Goal: Transaction & Acquisition: Subscribe to service/newsletter

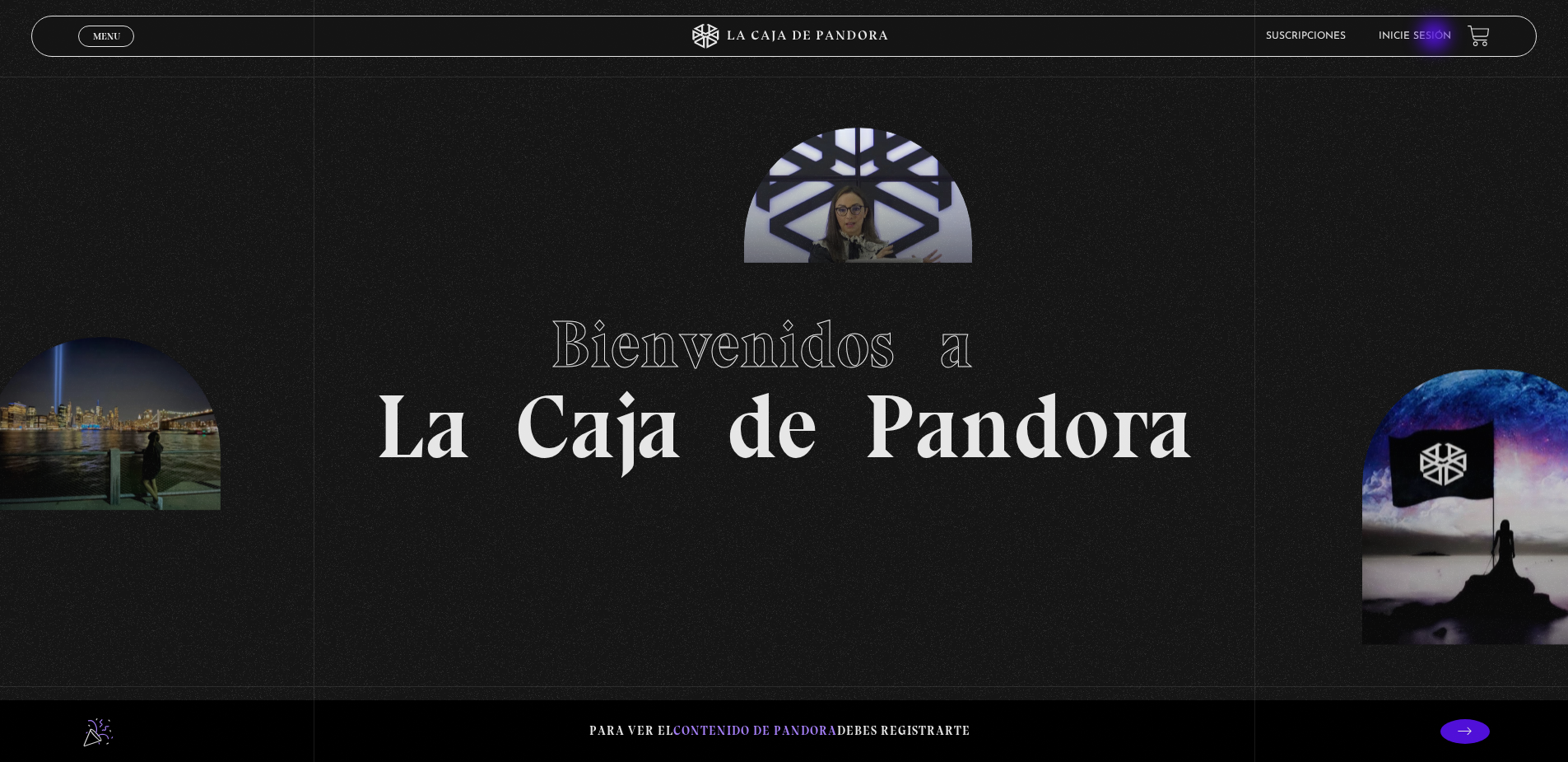
click at [1436, 37] on link "Inicie sesión" at bounding box center [1414, 37] width 72 height 10
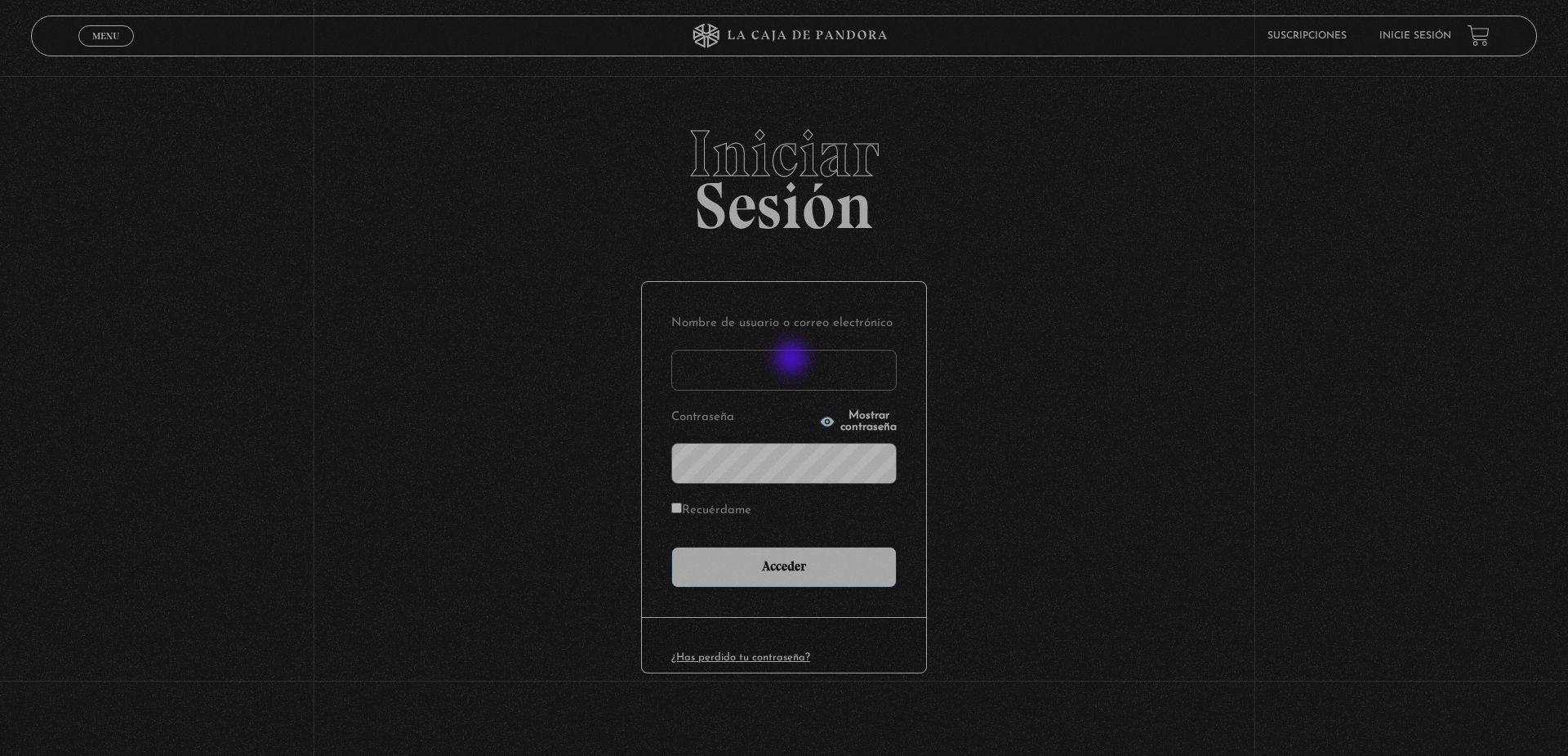
click at [789, 359] on input "Nombre de usuario o correo electrónico" at bounding box center [784, 369] width 225 height 40
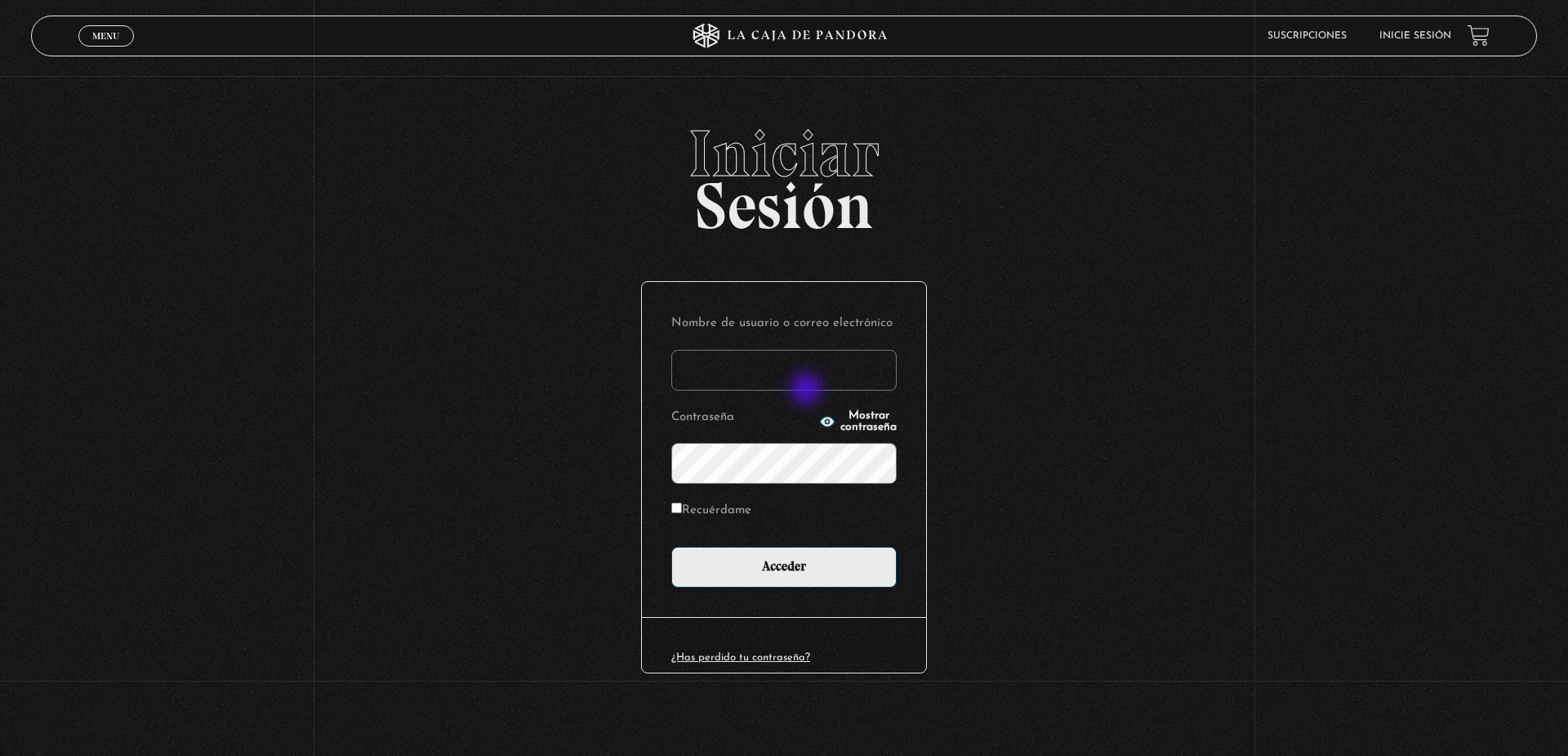
type input "[EMAIL_ADDRESS][DOMAIN_NAME]"
click at [671, 546] on input "Acceder" at bounding box center [784, 566] width 225 height 40
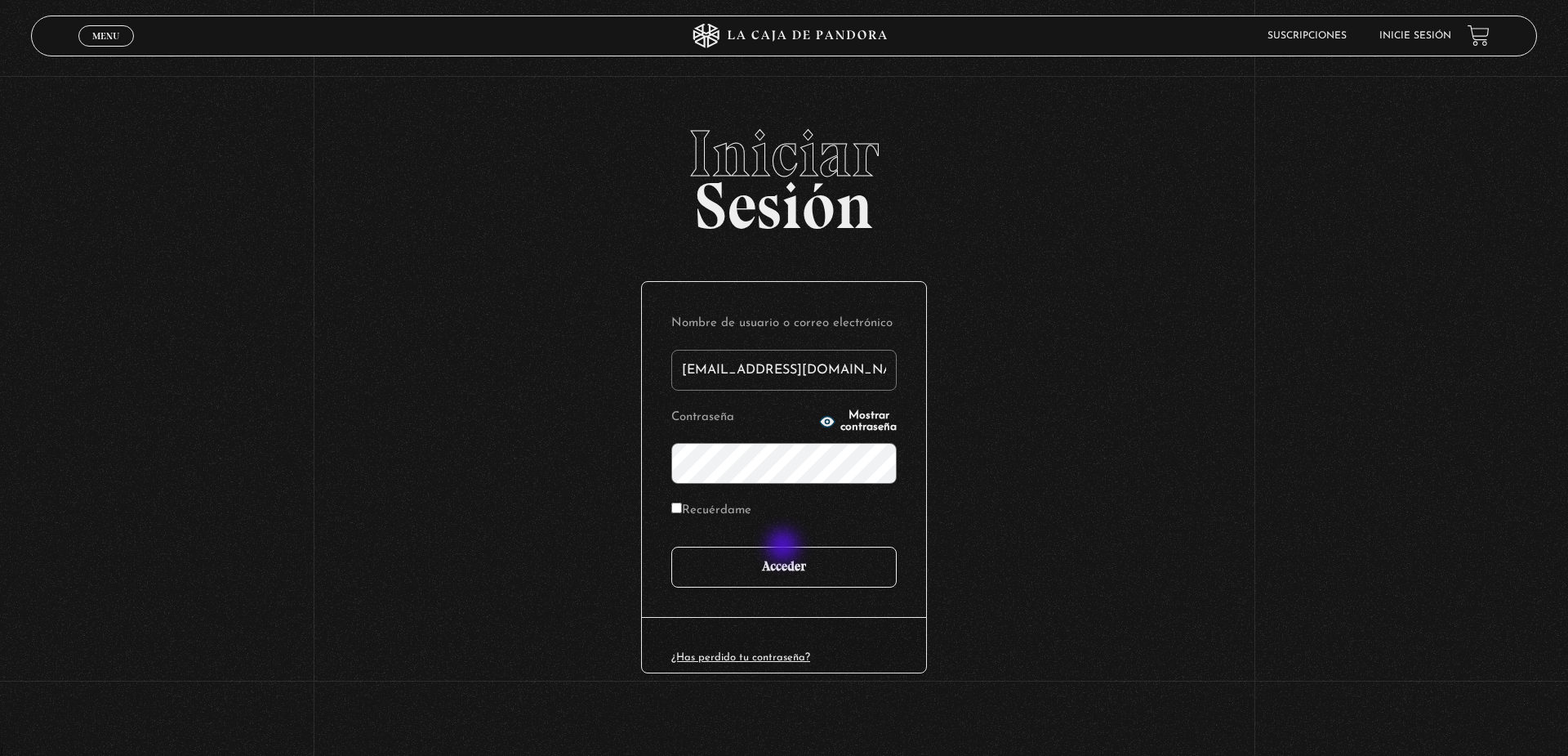
click at [792, 556] on input "Acceder" at bounding box center [784, 566] width 225 height 40
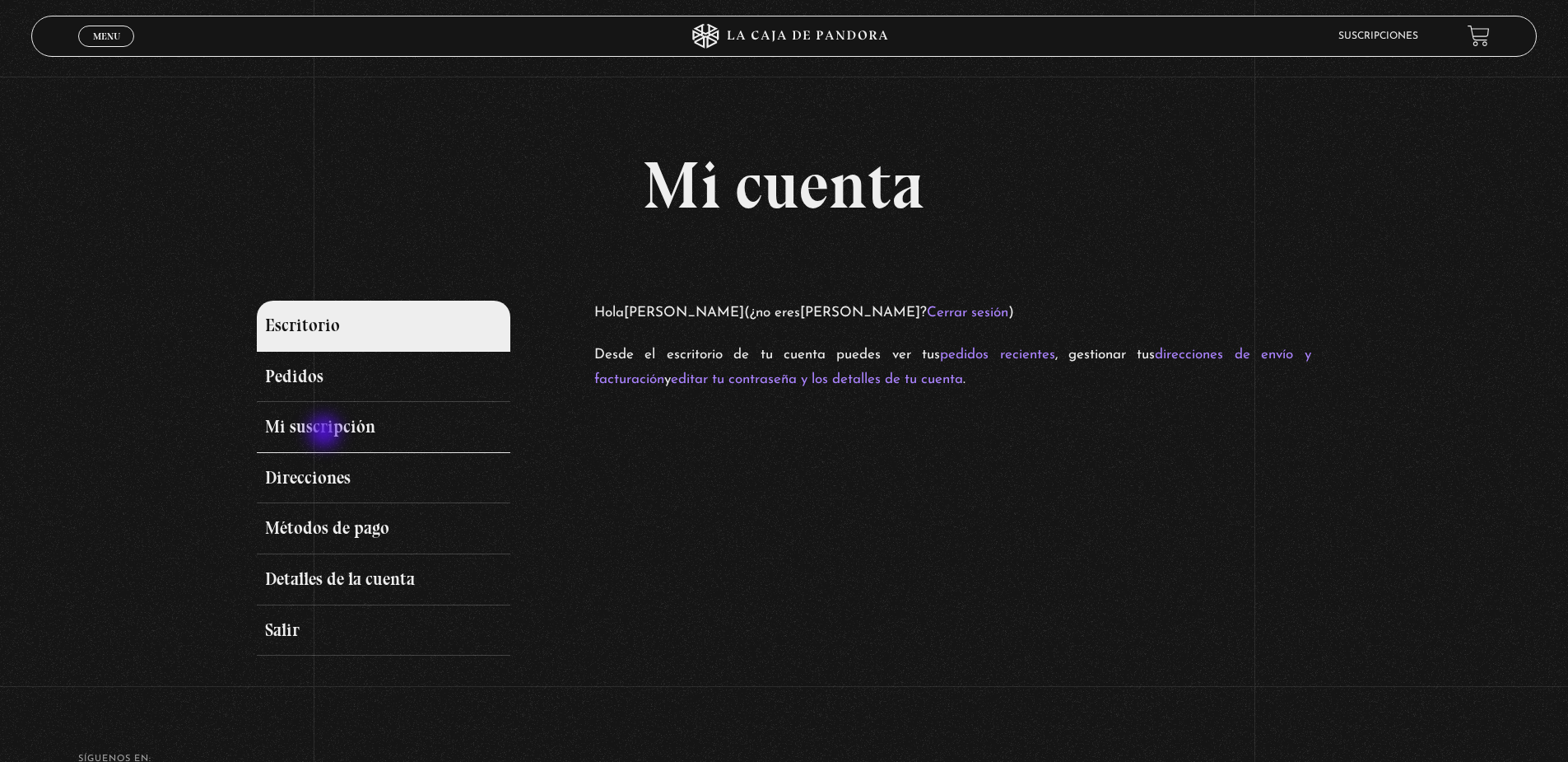
click at [326, 433] on link "Mi suscripción" at bounding box center [383, 427] width 253 height 51
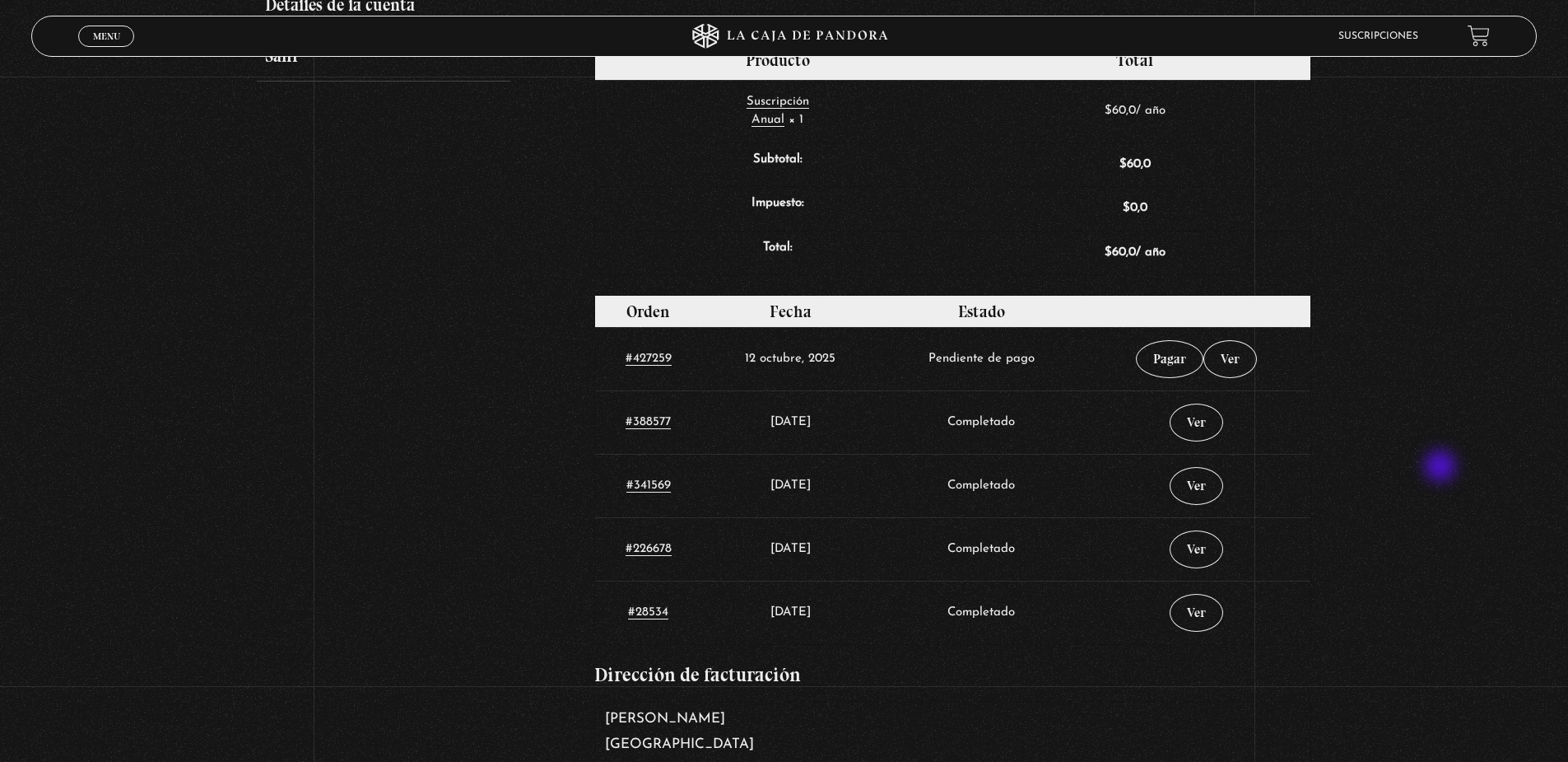
scroll to position [576, 0]
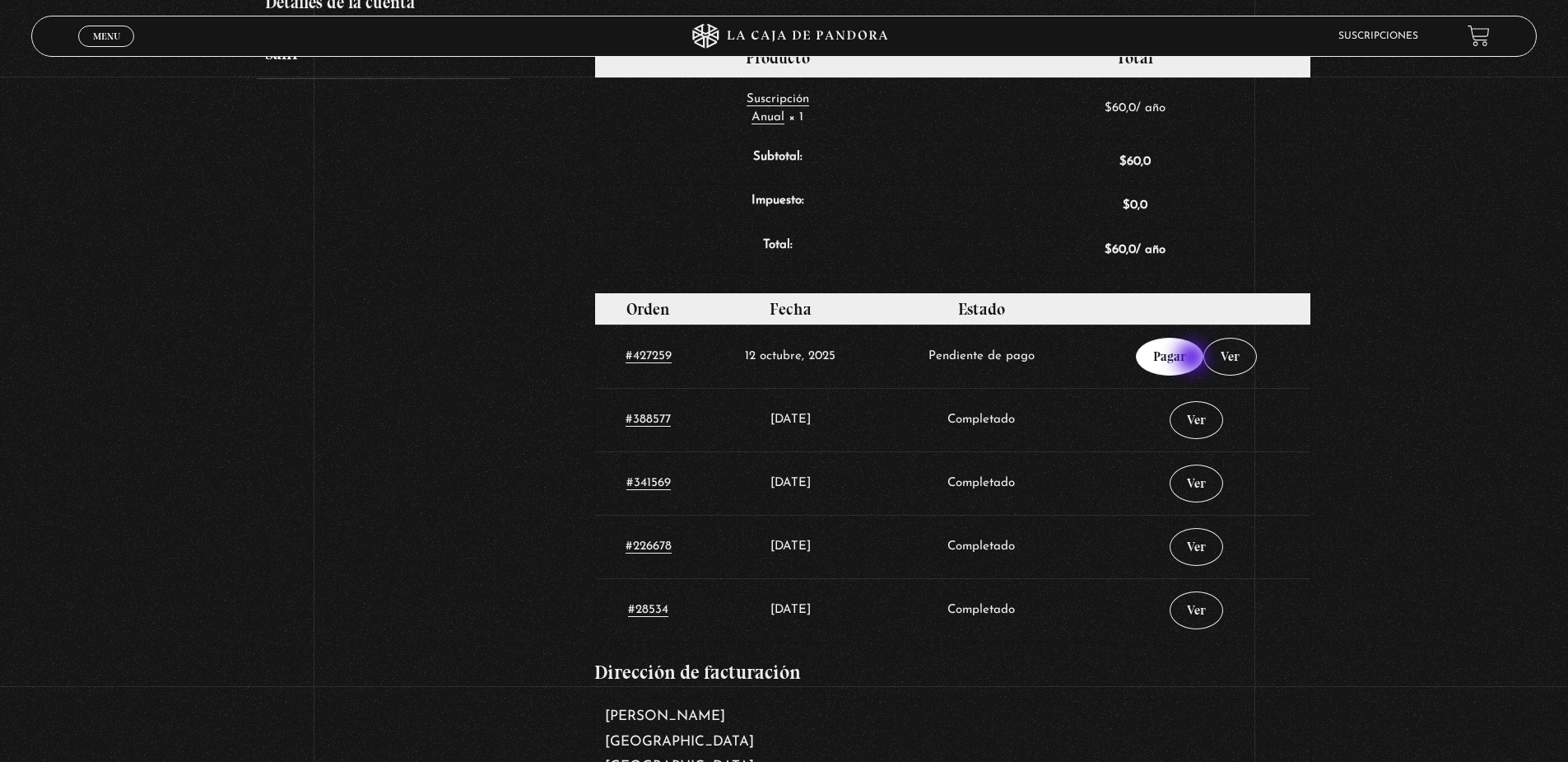
click at [1193, 359] on link "Pagar" at bounding box center [1169, 356] width 67 height 38
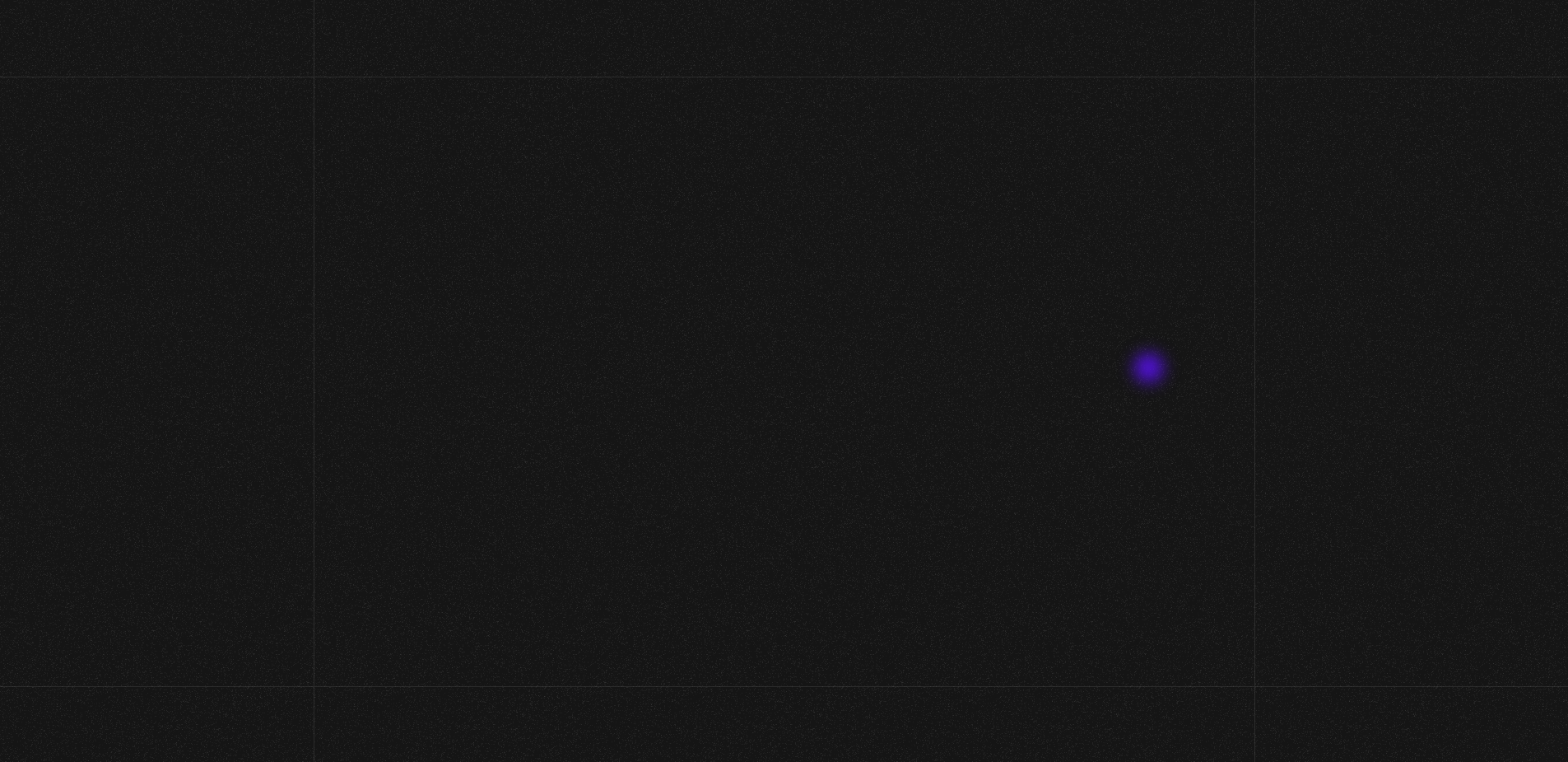
select select "LMA"
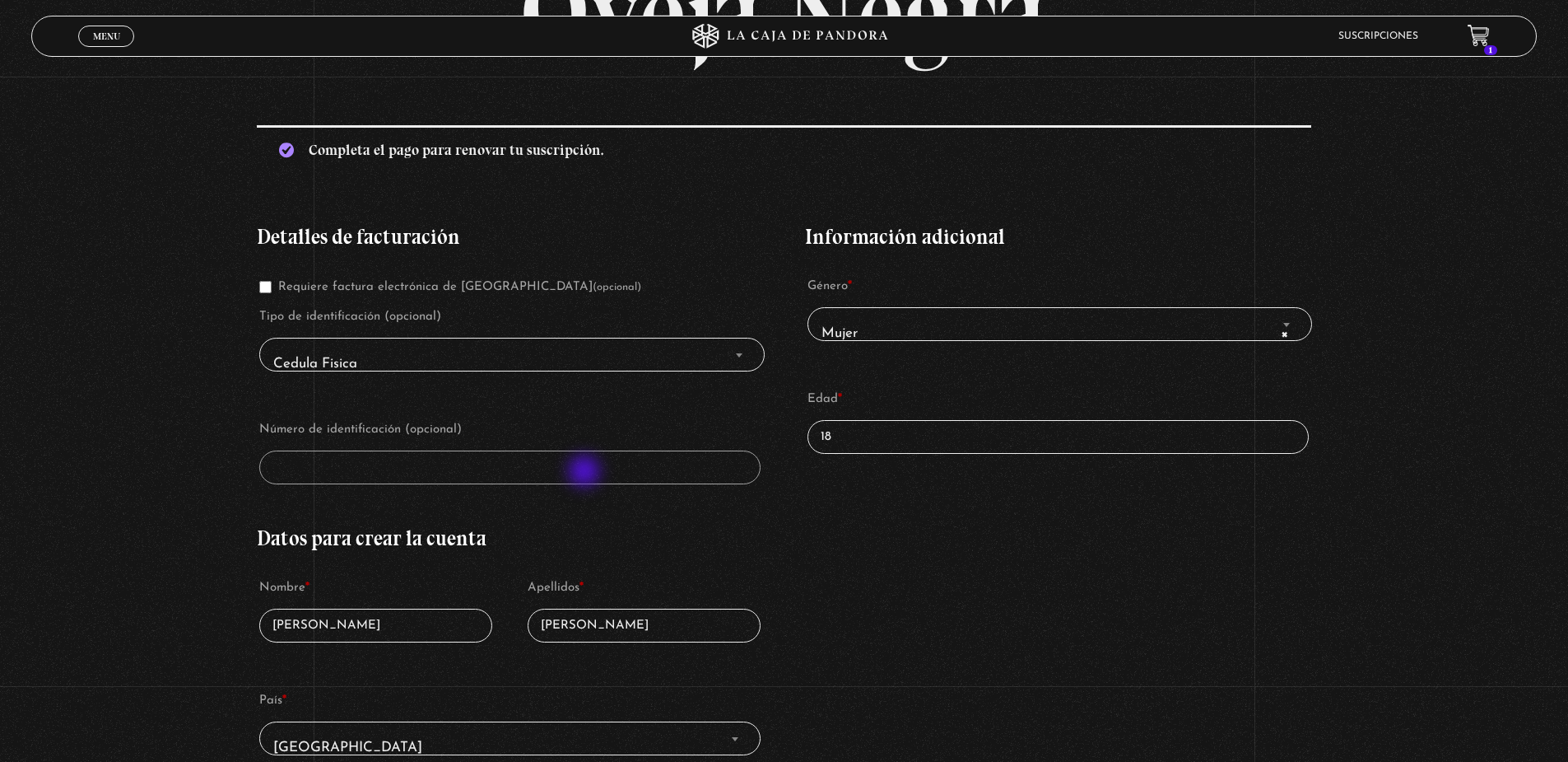
scroll to position [247, 0]
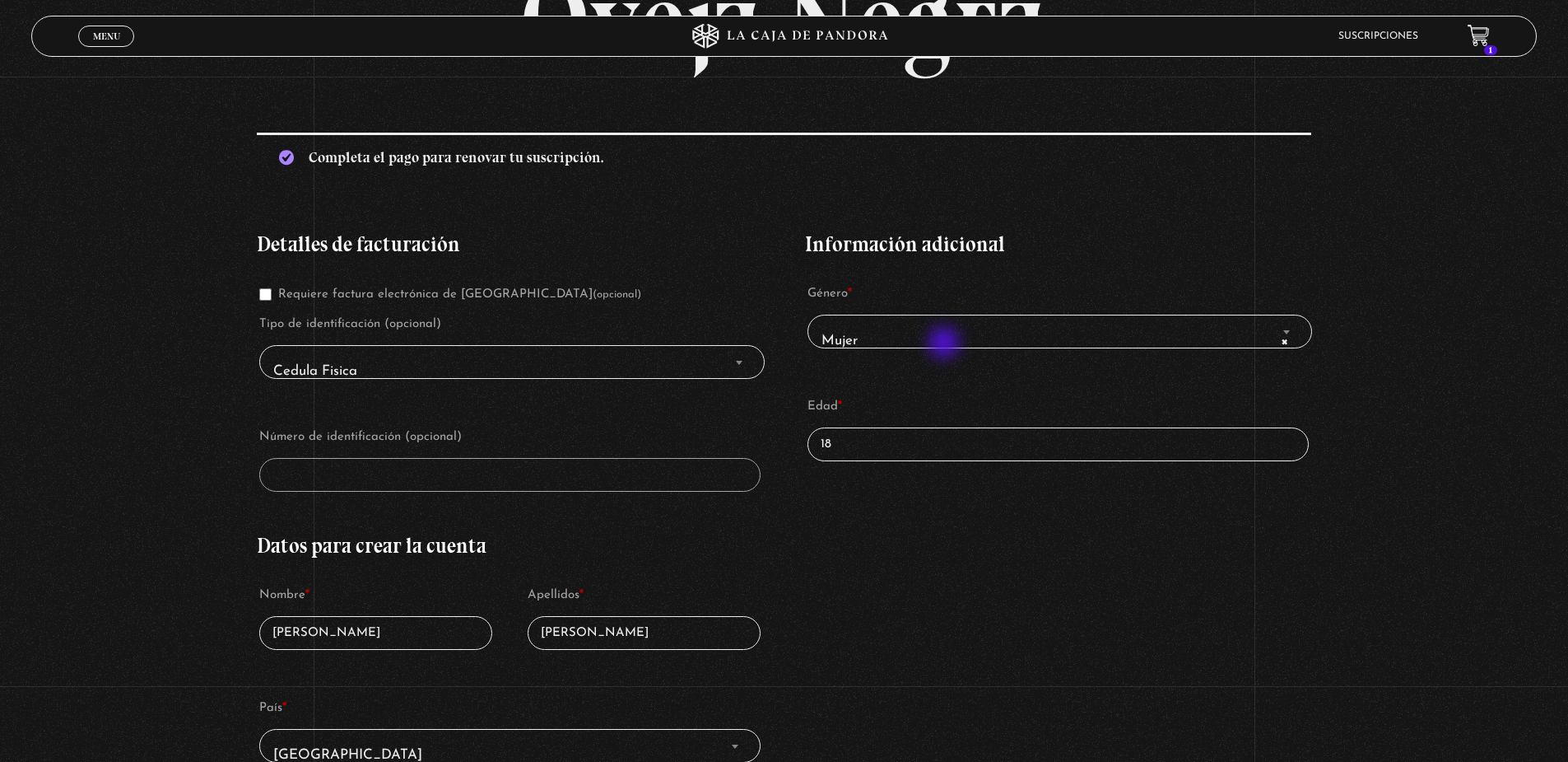
click at [945, 343] on span "× Mujer" at bounding box center [1059, 339] width 490 height 37
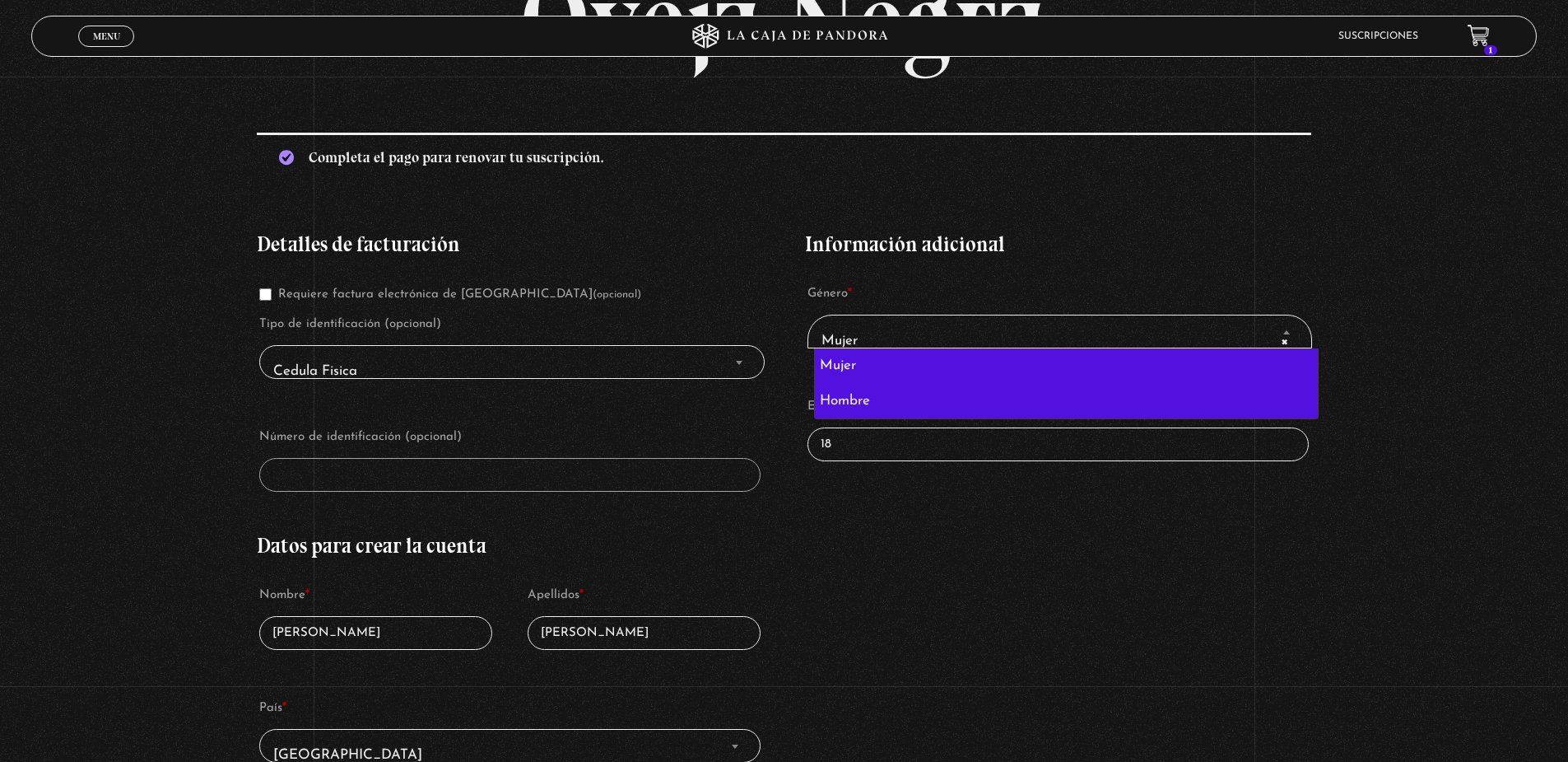
select select "hombre"
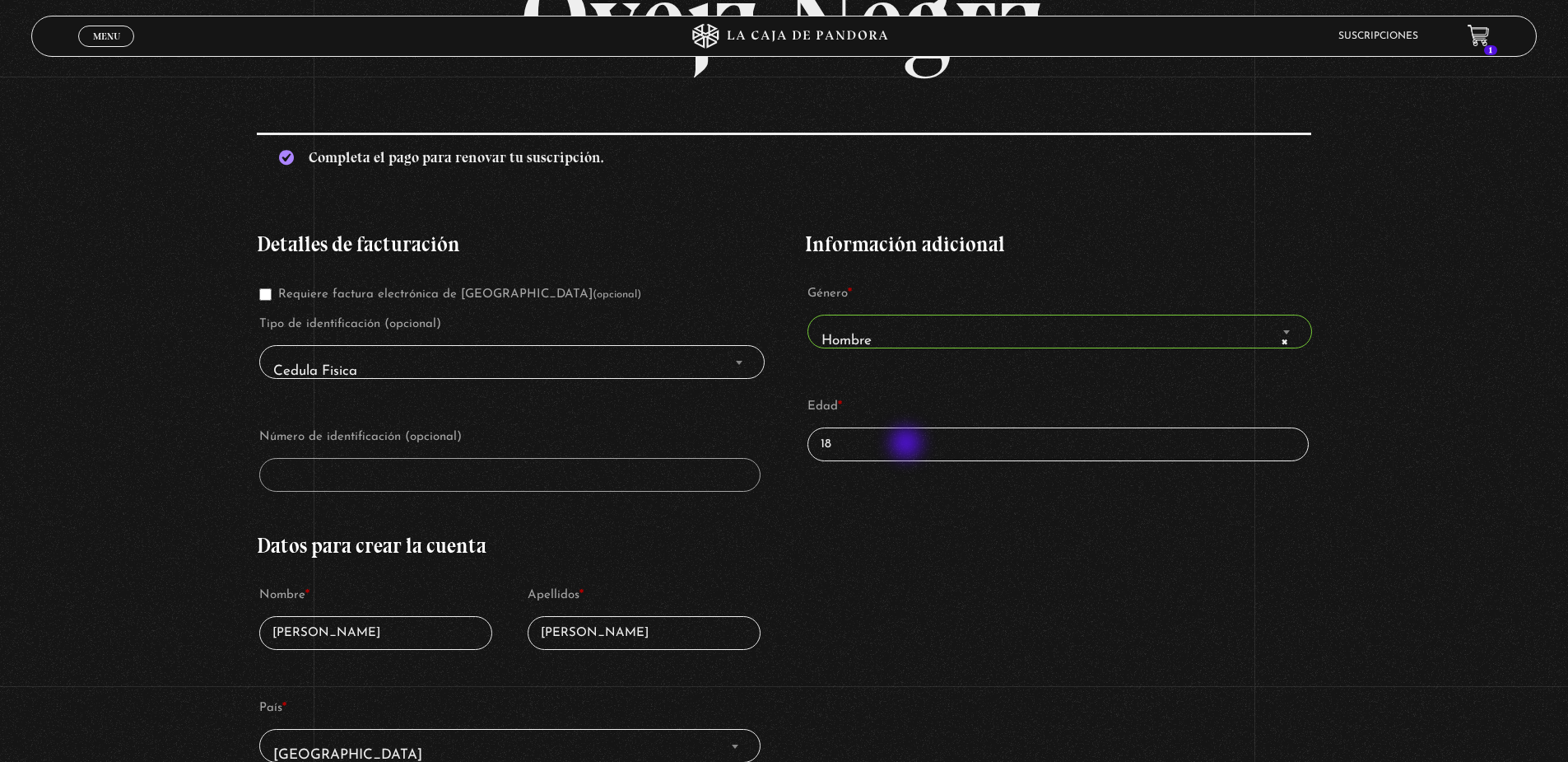
click at [593, 476] on div "Detalles de facturación Requiere factura electrónica de Costa Rica (opcional) T…" at bounding box center [784, 677] width 1053 height 936
type input "30"
click at [999, 572] on div "Detalles de facturación Requiere factura electrónica de Costa Rica (opcional) T…" at bounding box center [784, 677] width 1053 height 936
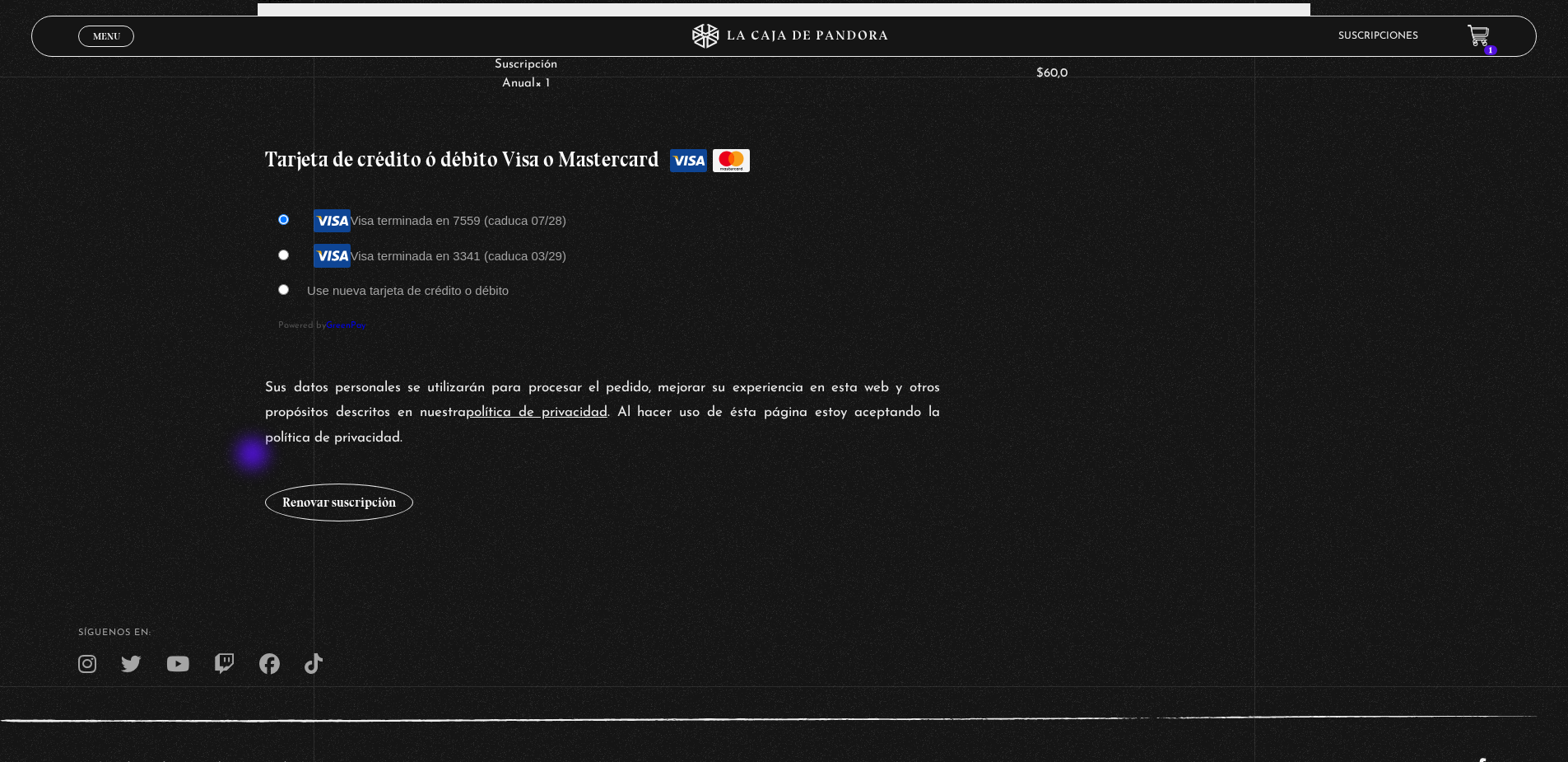
scroll to position [1400, 0]
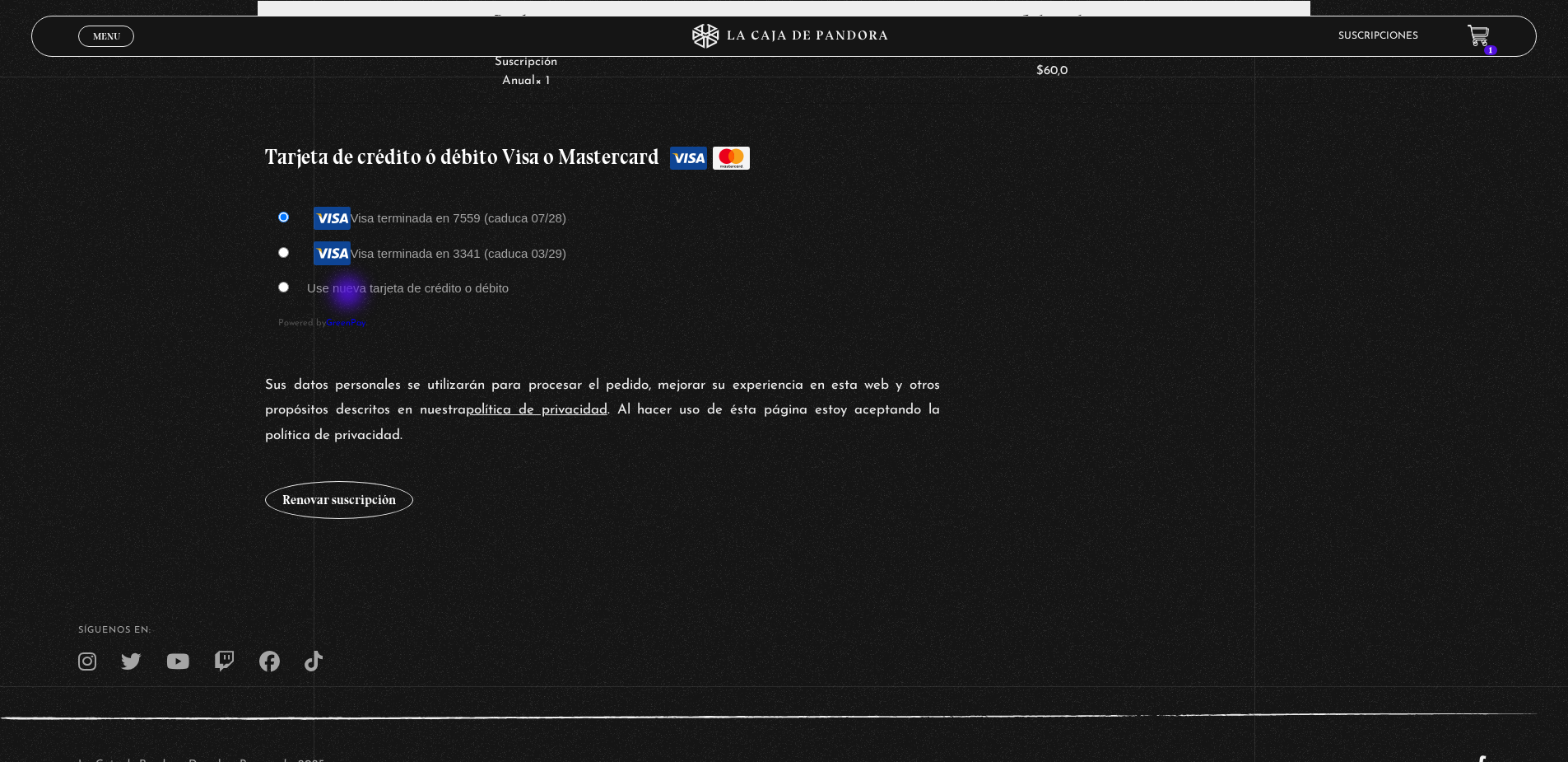
click at [350, 294] on label "Use nueva tarjeta de crédito o débito" at bounding box center [408, 288] width 201 height 14
click at [289, 293] on input "Use nueva tarjeta de crédito o débito" at bounding box center [283, 287] width 11 height 11
radio input "true"
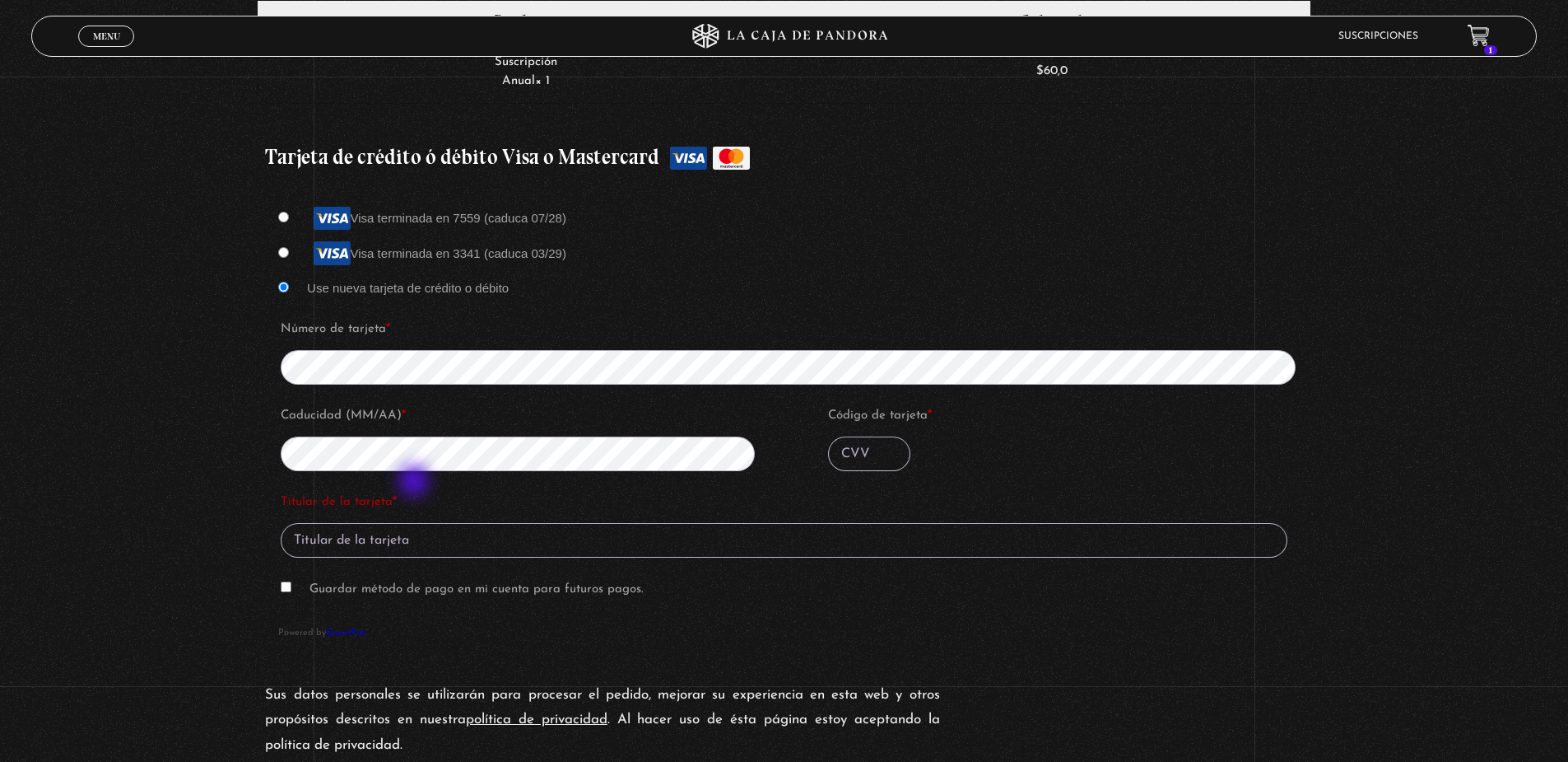
click at [416, 482] on fieldset "Número de tarjeta * Caducidad (MM/AA) * Código de tarjeta *" at bounding box center [793, 401] width 1032 height 173
type input "867"
click at [470, 540] on input "Titular de la tarjeta *" at bounding box center [784, 540] width 1007 height 35
type input "Luis Alonso Ladines"
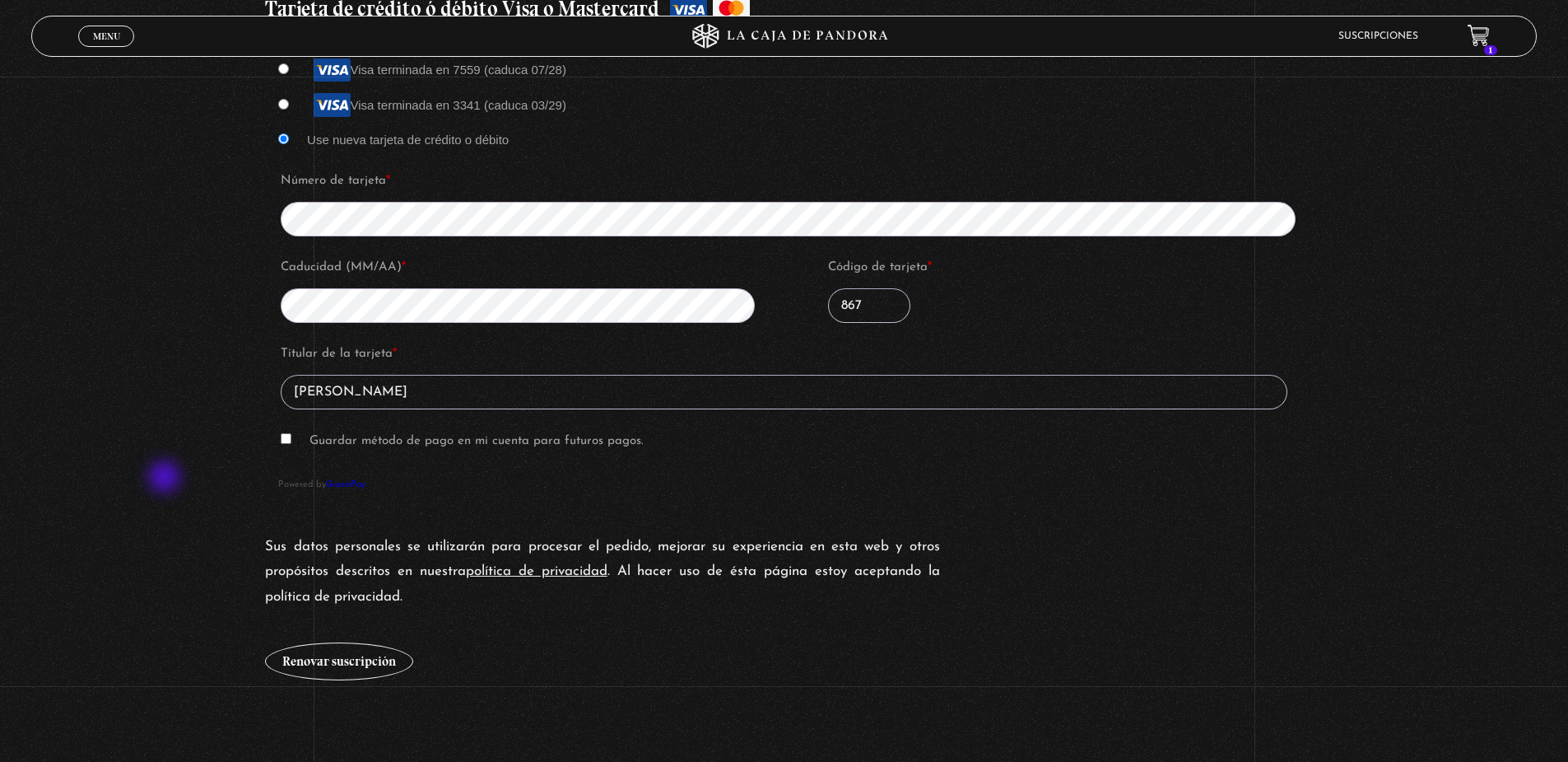
scroll to position [1565, 0]
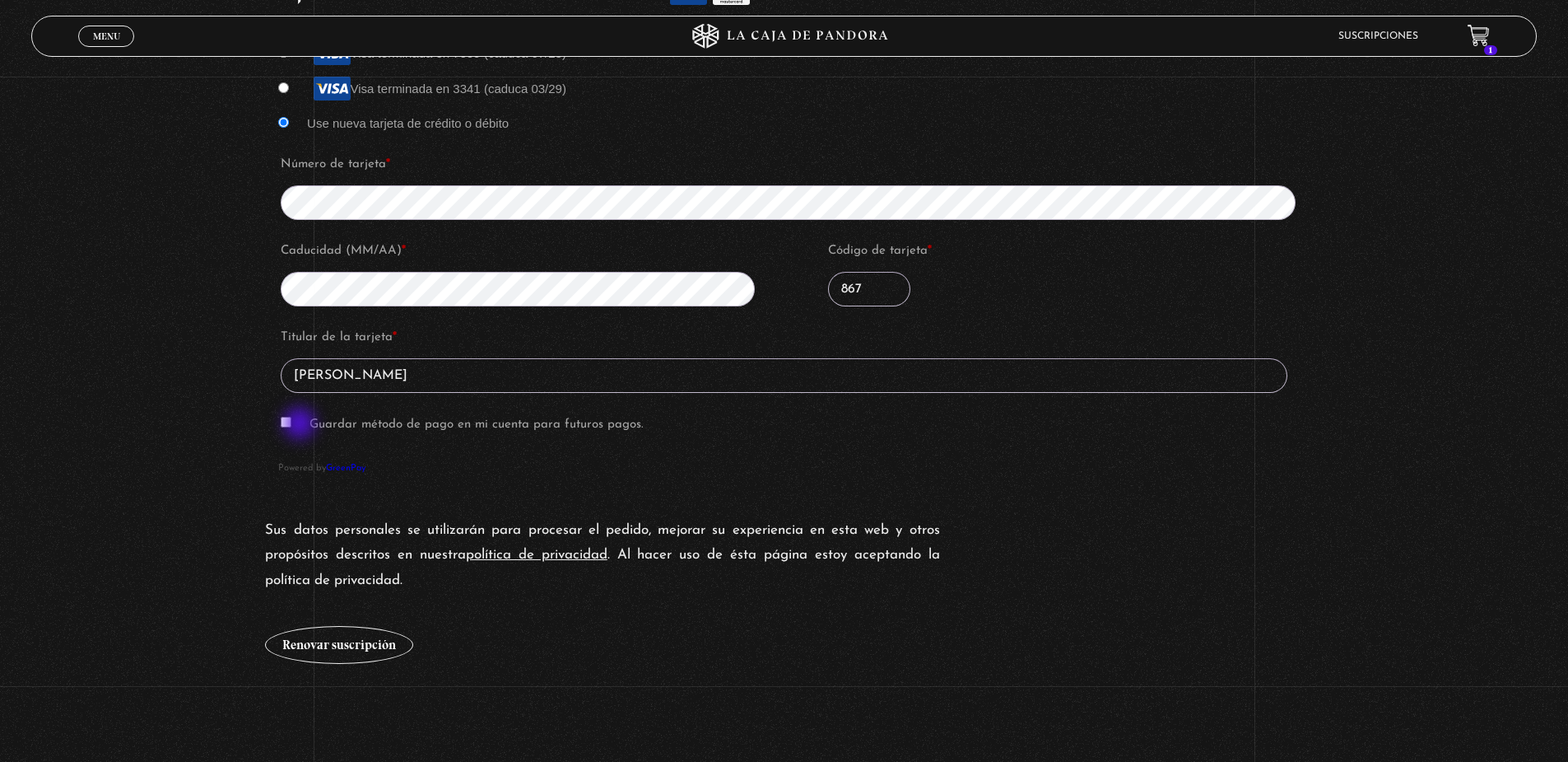
click at [302, 425] on p "Guardar método de pago en mi cuenta para futuros pagos." at bounding box center [784, 424] width 1012 height 31
click at [282, 425] on p "Guardar método de pago en mi cuenta para futuros pagos." at bounding box center [784, 424] width 1012 height 31
click at [290, 424] on input "Guardar método de pago en mi cuenta para futuros pagos." at bounding box center [286, 422] width 11 height 11
checkbox input "true"
click at [358, 653] on button "Renovar suscripción" at bounding box center [338, 645] width 148 height 38
